Goal: Information Seeking & Learning: Learn about a topic

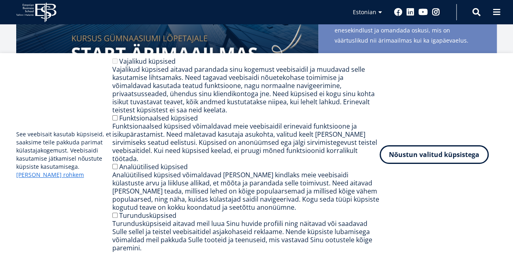
scroll to position [262, 0]
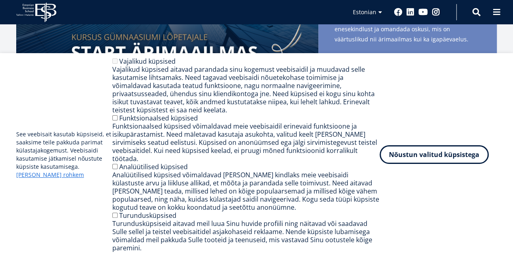
click at [464, 96] on div "See veebisait kasutab küpsiseid, et saaksime teile pakkuda parimat külastajakog…" at bounding box center [256, 154] width 480 height 194
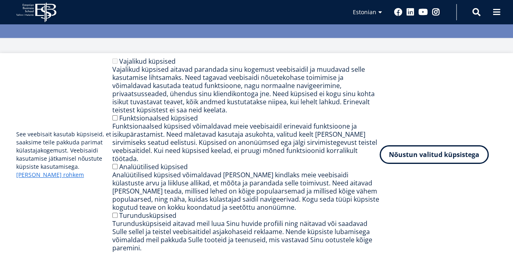
scroll to position [929, 0]
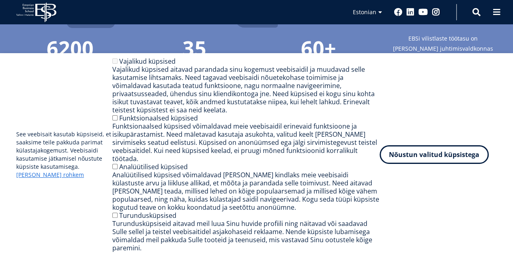
click at [437, 237] on div "See veebisait kasutab küpsiseid, et saaksime teile pakkuda parimat külastajakog…" at bounding box center [256, 154] width 480 height 194
click at [303, 106] on div "Tagasihoidlikkus on voorus, aga [PERSON_NAME] selleta saab elus paremini läbi! …" at bounding box center [256, 165] width 494 height 118
click at [60, 189] on div "See veebisait kasutab küpsiseid, et saaksime teile pakkuda parimat külastajakog…" at bounding box center [256, 154] width 480 height 194
click at [30, 179] on link "[PERSON_NAME] rohkem" at bounding box center [50, 175] width 68 height 8
